Goal: Submit feedback/report problem: Provide input to the site owners about the experience or issues

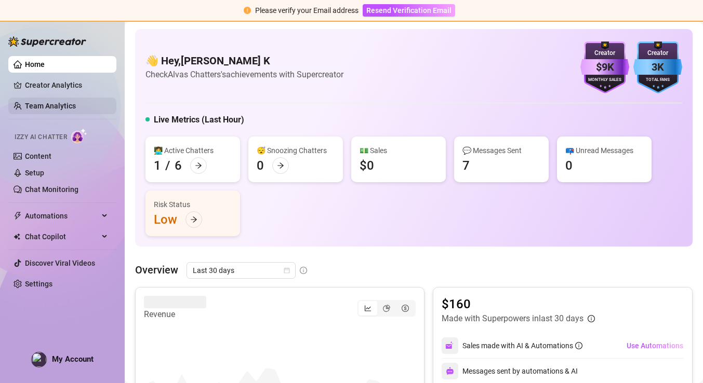
click at [76, 104] on link "Team Analytics" at bounding box center [50, 106] width 51 height 8
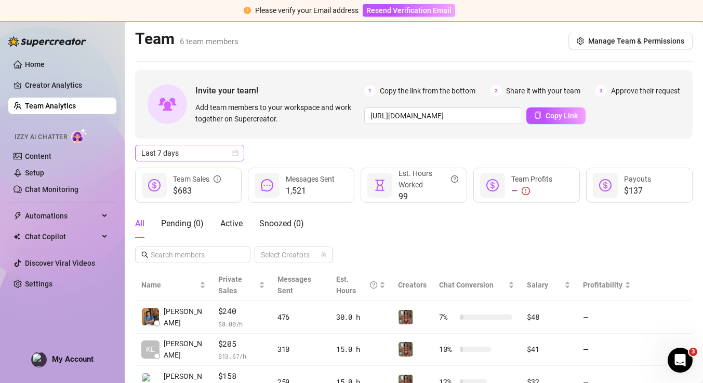
click at [230, 151] on span "Last 7 days" at bounding box center [189, 153] width 97 height 16
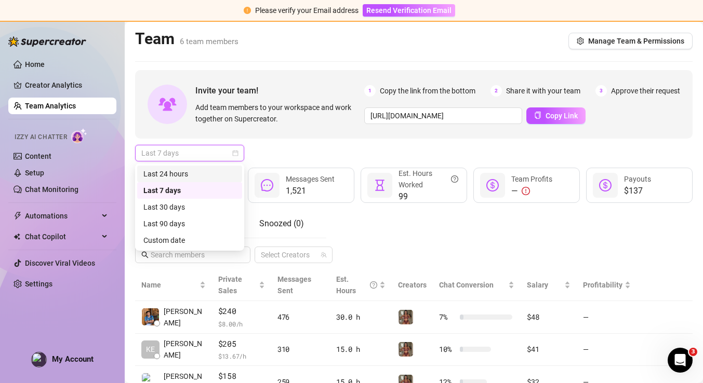
click at [188, 169] on div "Last 24 hours" at bounding box center [189, 173] width 92 height 11
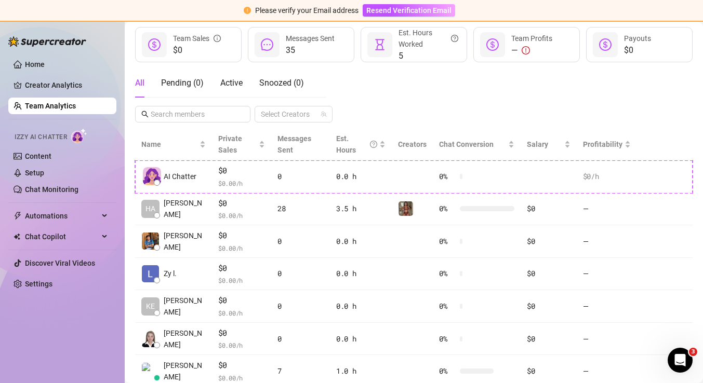
scroll to position [177, 0]
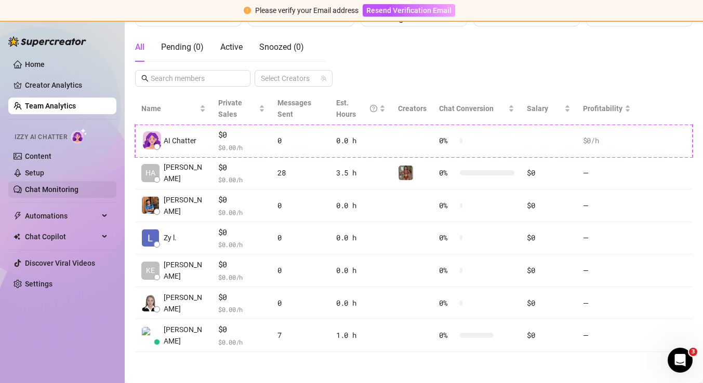
click at [55, 194] on link "Chat Monitoring" at bounding box center [51, 189] width 53 height 8
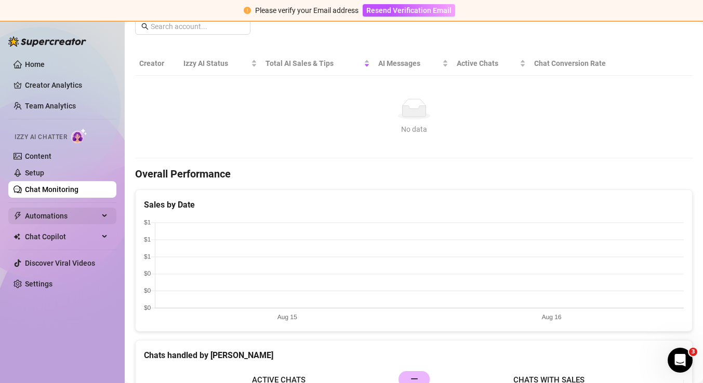
click at [57, 215] on span "Automations" at bounding box center [62, 216] width 74 height 17
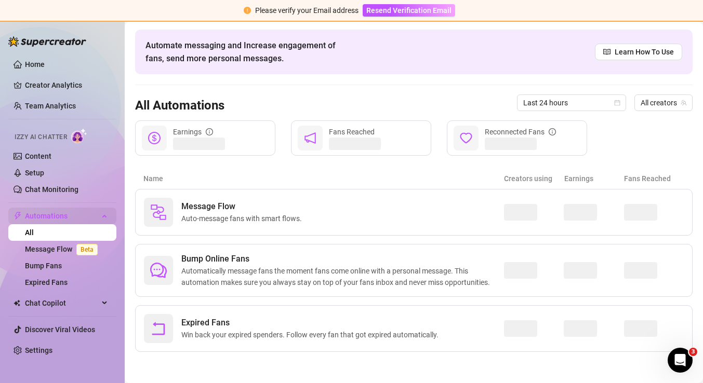
scroll to position [36, 0]
click at [496, 271] on span "Automatically message fans the moment fans come online with a personal message.…" at bounding box center [342, 276] width 322 height 23
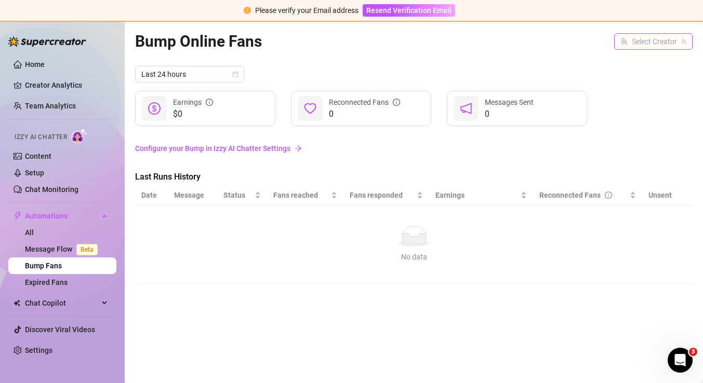
click at [638, 40] on input "search" at bounding box center [648, 42] width 57 height 16
click at [686, 45] on div "Select Creator" at bounding box center [653, 41] width 78 height 17
click at [668, 65] on span "( [DEMOGRAPHIC_DATA] )" at bounding box center [643, 62] width 81 height 11
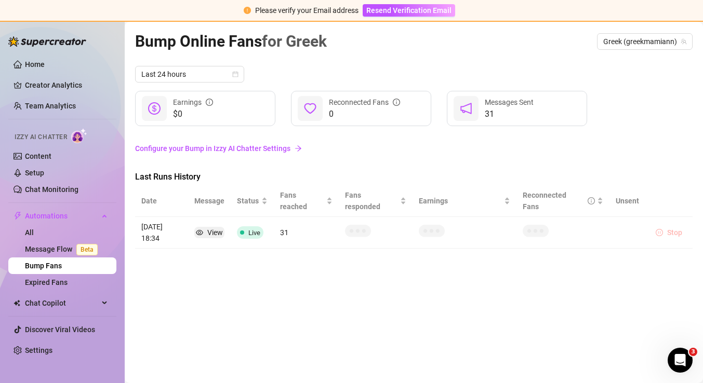
click at [677, 228] on span "Stop" at bounding box center [674, 232] width 15 height 8
click at [273, 151] on link "Configure your Bump in Izzy AI Chatter Settings" at bounding box center [413, 148] width 557 height 11
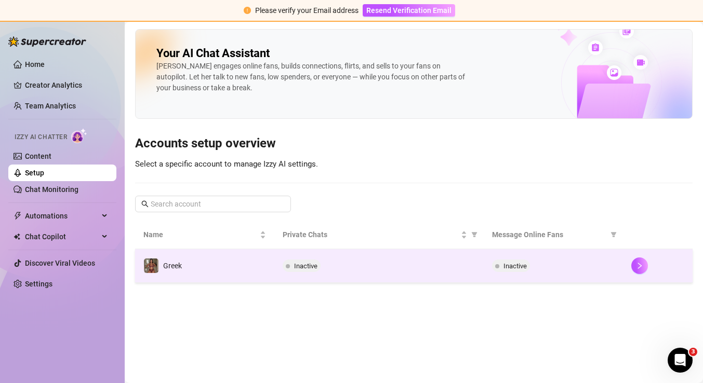
click at [390, 263] on div "Inactive" at bounding box center [378, 266] width 192 height 12
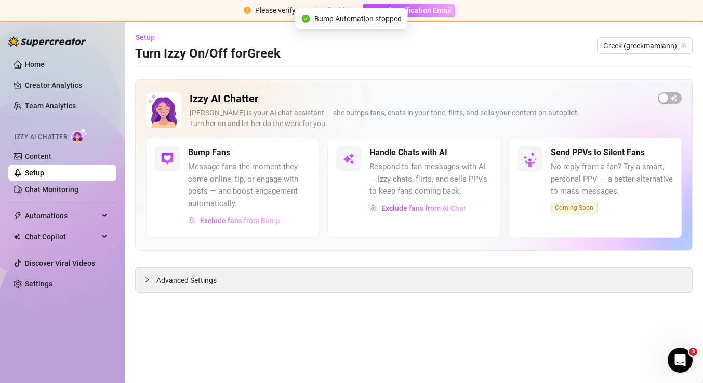
click at [250, 218] on span "Exclude fans from Bump" at bounding box center [240, 221] width 80 height 8
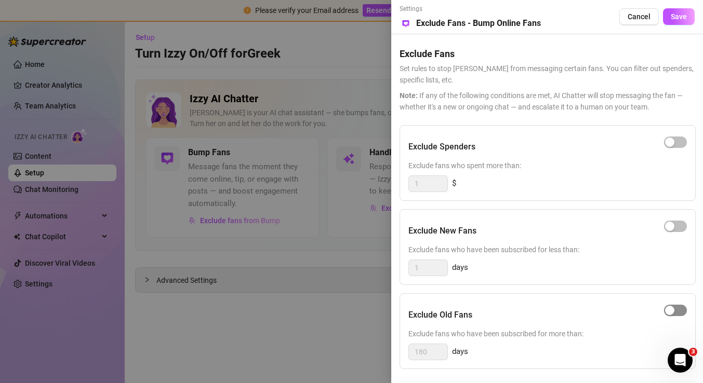
click at [674, 309] on button "button" at bounding box center [675, 310] width 23 height 11
click at [673, 226] on div "button" at bounding box center [669, 226] width 9 height 9
click at [671, 143] on div "button" at bounding box center [669, 142] width 9 height 9
click at [676, 10] on button "Save" at bounding box center [679, 16] width 32 height 17
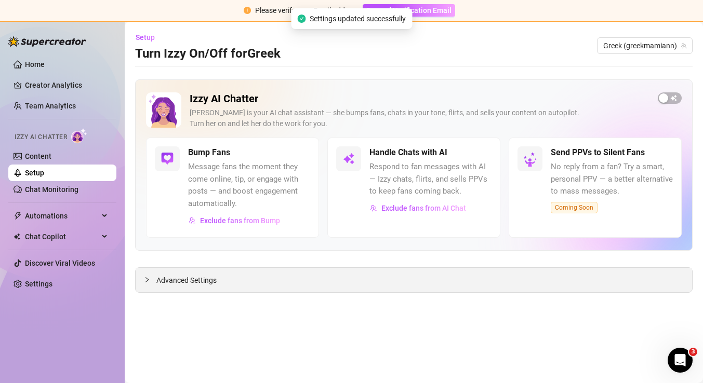
click at [269, 268] on div "Advanced Settings" at bounding box center [414, 280] width 556 height 24
click at [221, 280] on div "Advanced Settings" at bounding box center [414, 280] width 556 height 24
click at [192, 282] on span "Advanced Settings" at bounding box center [186, 280] width 60 height 11
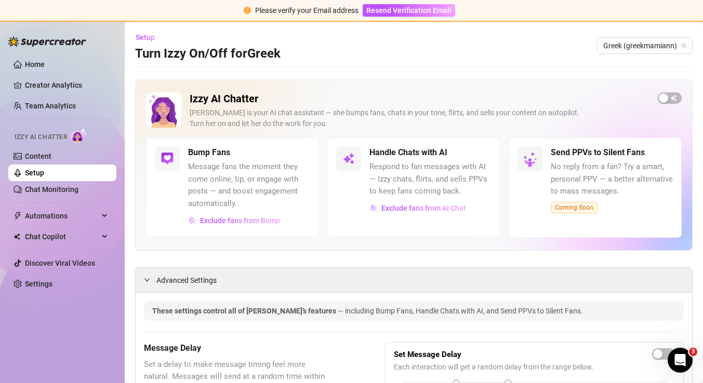
click at [682, 359] on icon "Open Intercom Messenger" at bounding box center [679, 360] width 17 height 17
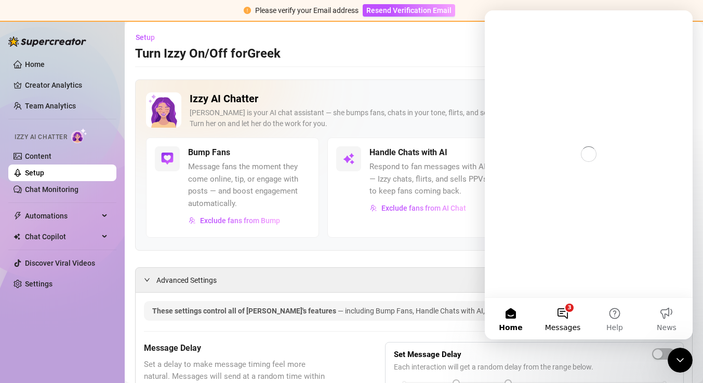
click at [562, 309] on button "3 Messages" at bounding box center [562, 319] width 52 height 42
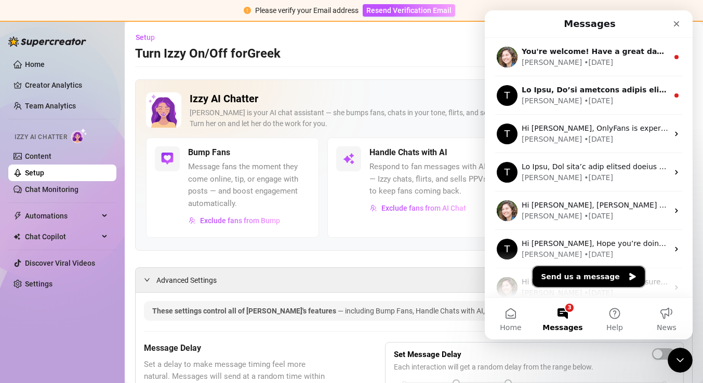
click at [603, 274] on button "Send us a message" at bounding box center [588, 276] width 112 height 21
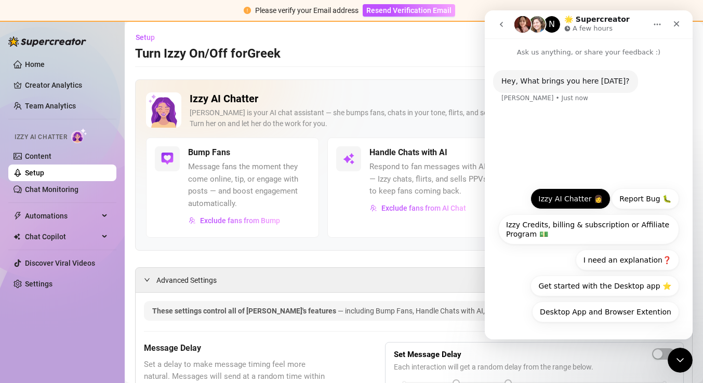
click at [584, 203] on button "Izzy AI Chatter 👩" at bounding box center [570, 198] width 80 height 21
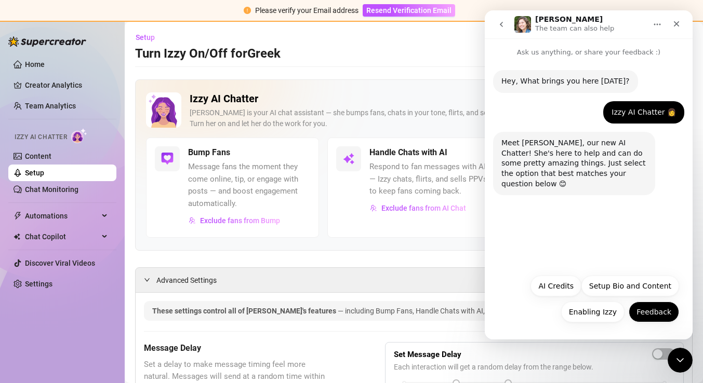
click at [657, 310] on button "Feedback" at bounding box center [653, 312] width 50 height 21
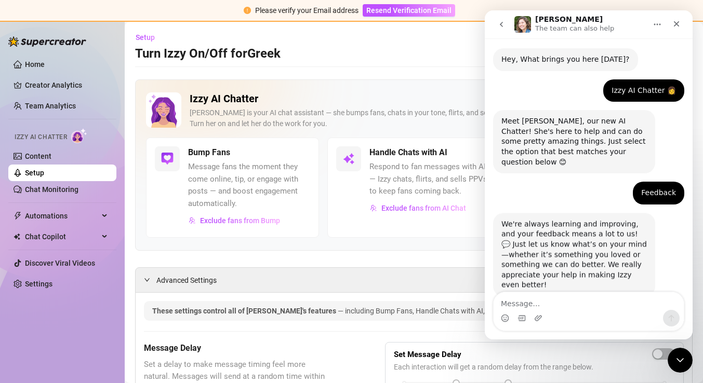
scroll to position [27, 0]
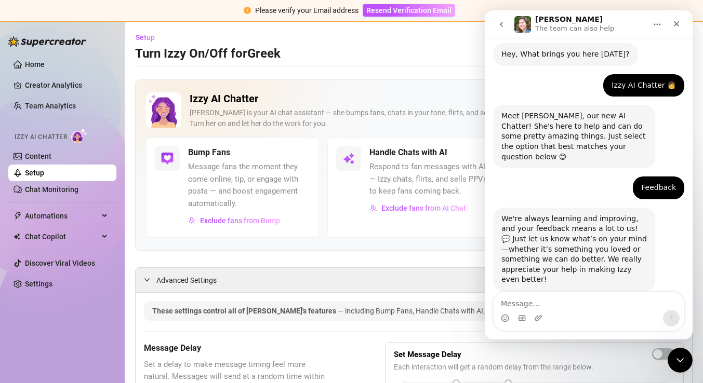
click at [589, 309] on textarea "Message…" at bounding box center [588, 301] width 190 height 18
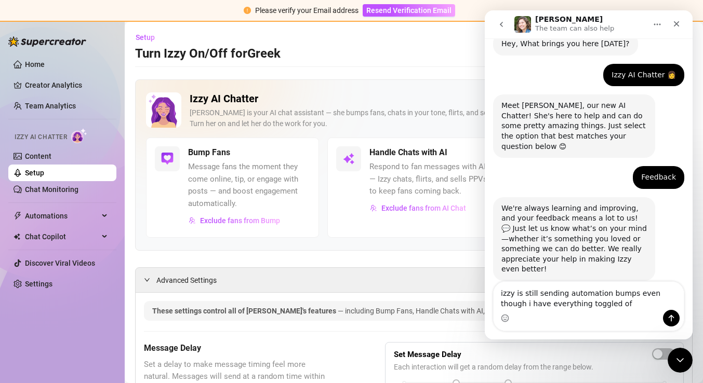
type textarea "izzy is still sending automation bumps even though i have everything toggled off"
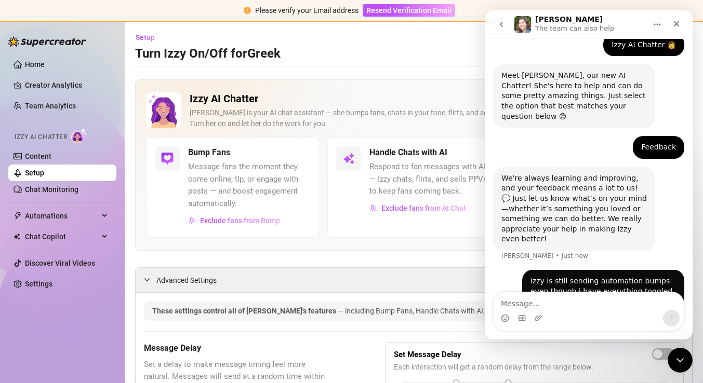
scroll to position [69, 0]
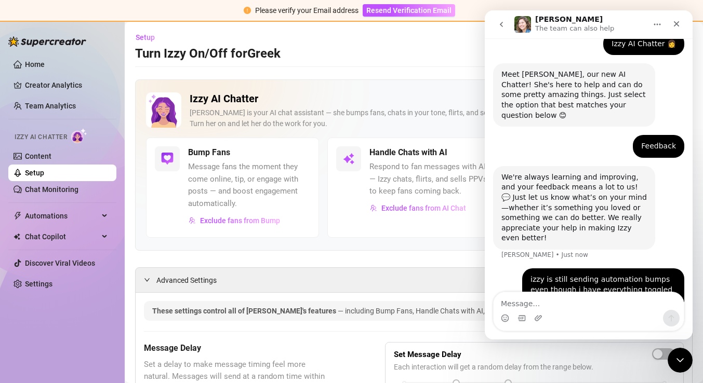
click at [502, 20] on icon "go back" at bounding box center [501, 24] width 8 height 8
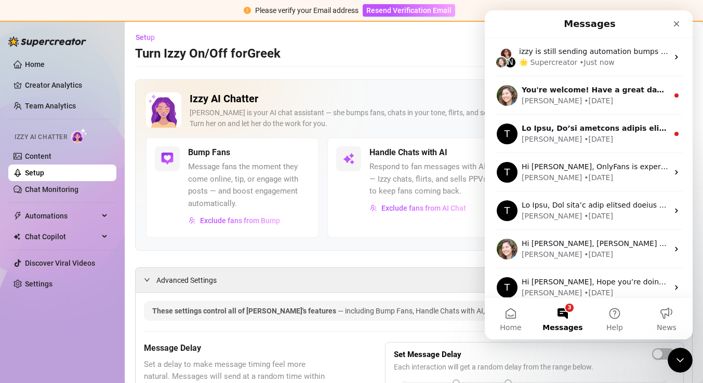
scroll to position [0, 0]
click at [457, 66] on div at bounding box center [413, 66] width 557 height 1
click at [481, 94] on h2 "Izzy AI Chatter" at bounding box center [420, 98] width 460 height 13
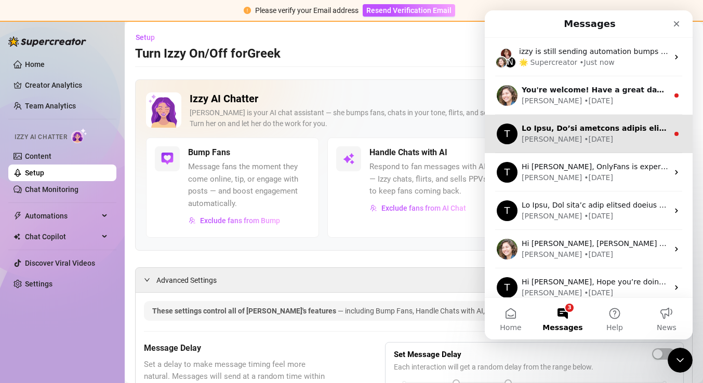
click at [521, 133] on div "Intercom messenger" at bounding box center [594, 128] width 146 height 11
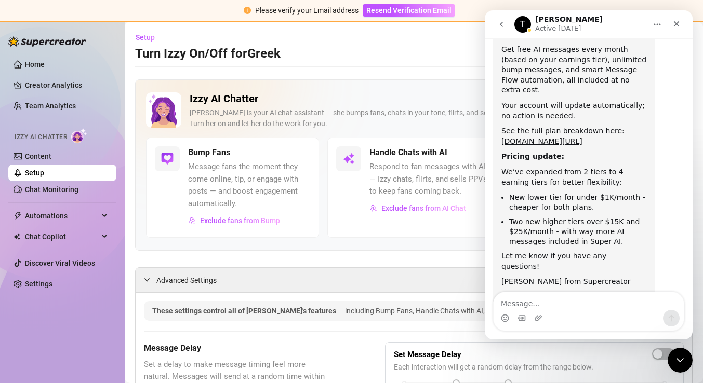
scroll to position [310, 0]
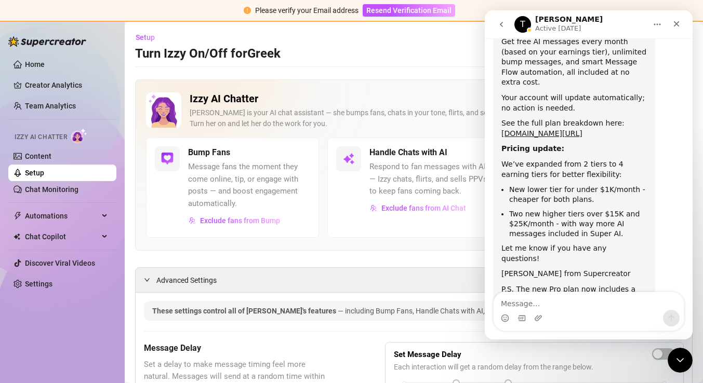
click at [460, 138] on div "Handle Chats with AI Respond to fan messages with AI — Izzy chats, flirts, and …" at bounding box center [413, 188] width 173 height 100
click at [503, 22] on icon "go back" at bounding box center [501, 24] width 8 height 8
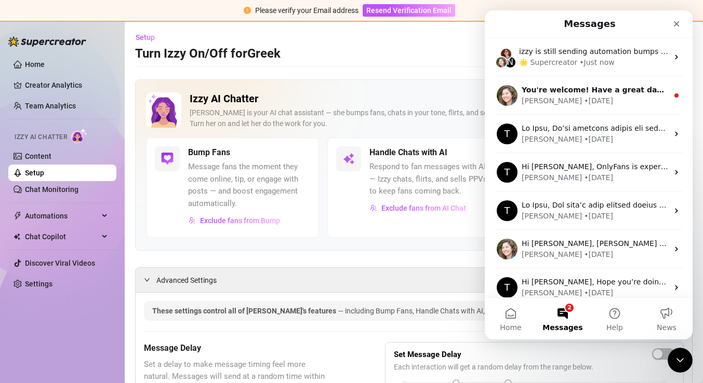
scroll to position [0, 0]
click at [478, 50] on div "Setup Turn Izzy On/Off for Greek Greek (greekmamiann)" at bounding box center [413, 45] width 557 height 33
click at [679, 24] on icon "Close" at bounding box center [676, 24] width 8 height 8
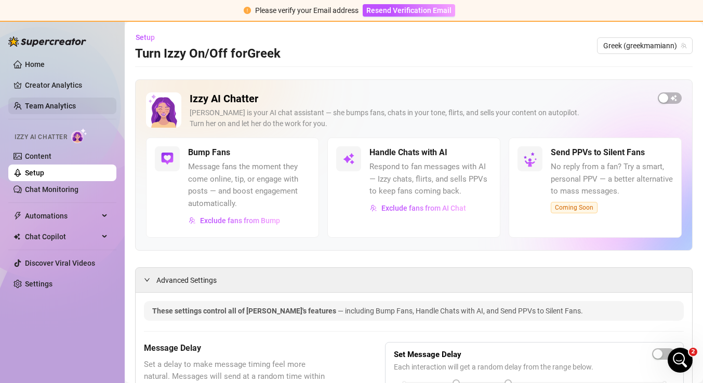
click at [61, 102] on link "Team Analytics" at bounding box center [50, 106] width 51 height 8
